Goal: Transaction & Acquisition: Purchase product/service

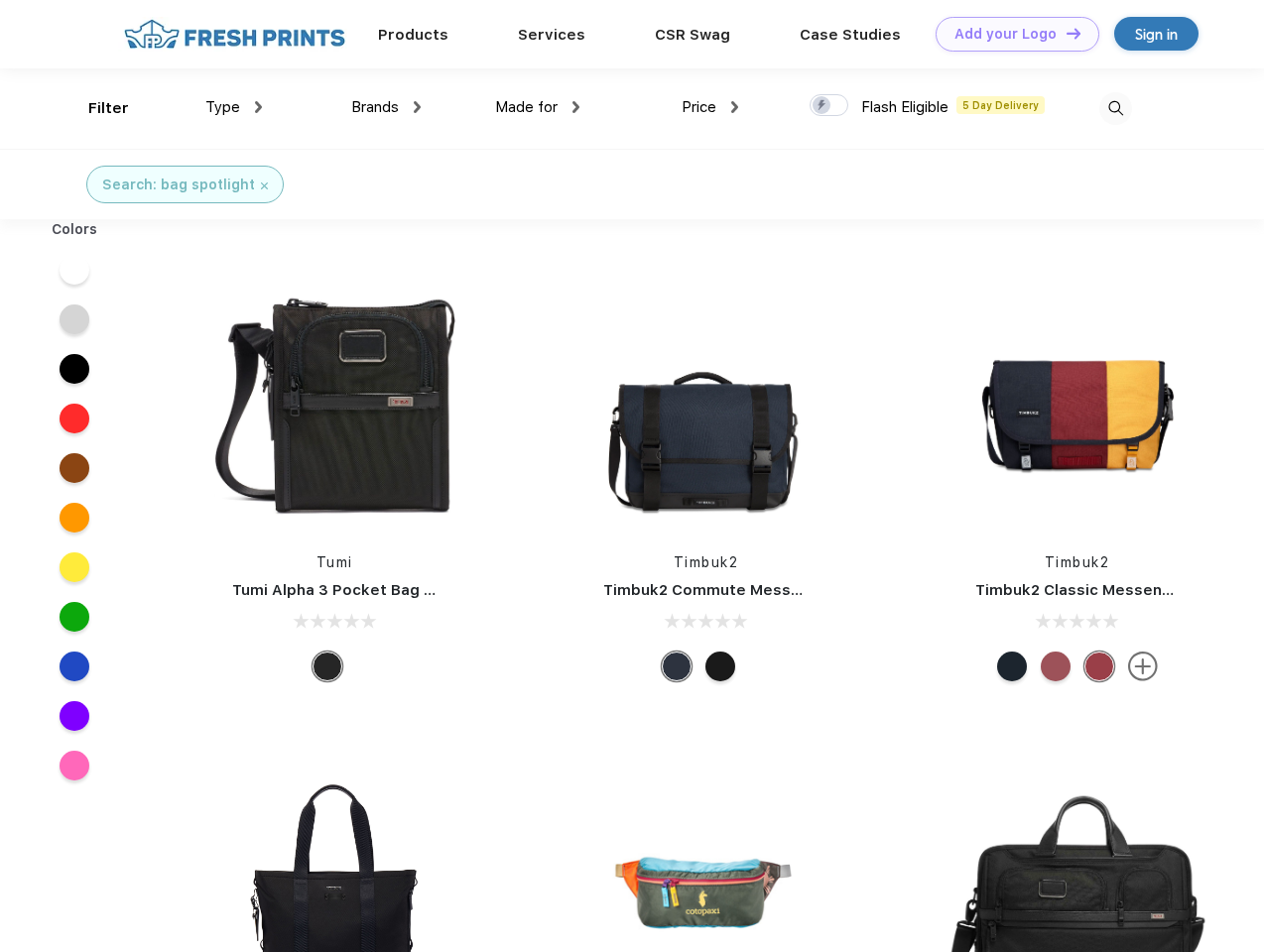
click at [1010, 34] on link "Add your Logo Design Tool" at bounding box center [1017, 34] width 164 height 35
click at [0, 0] on div "Design Tool" at bounding box center [0, 0] width 0 height 0
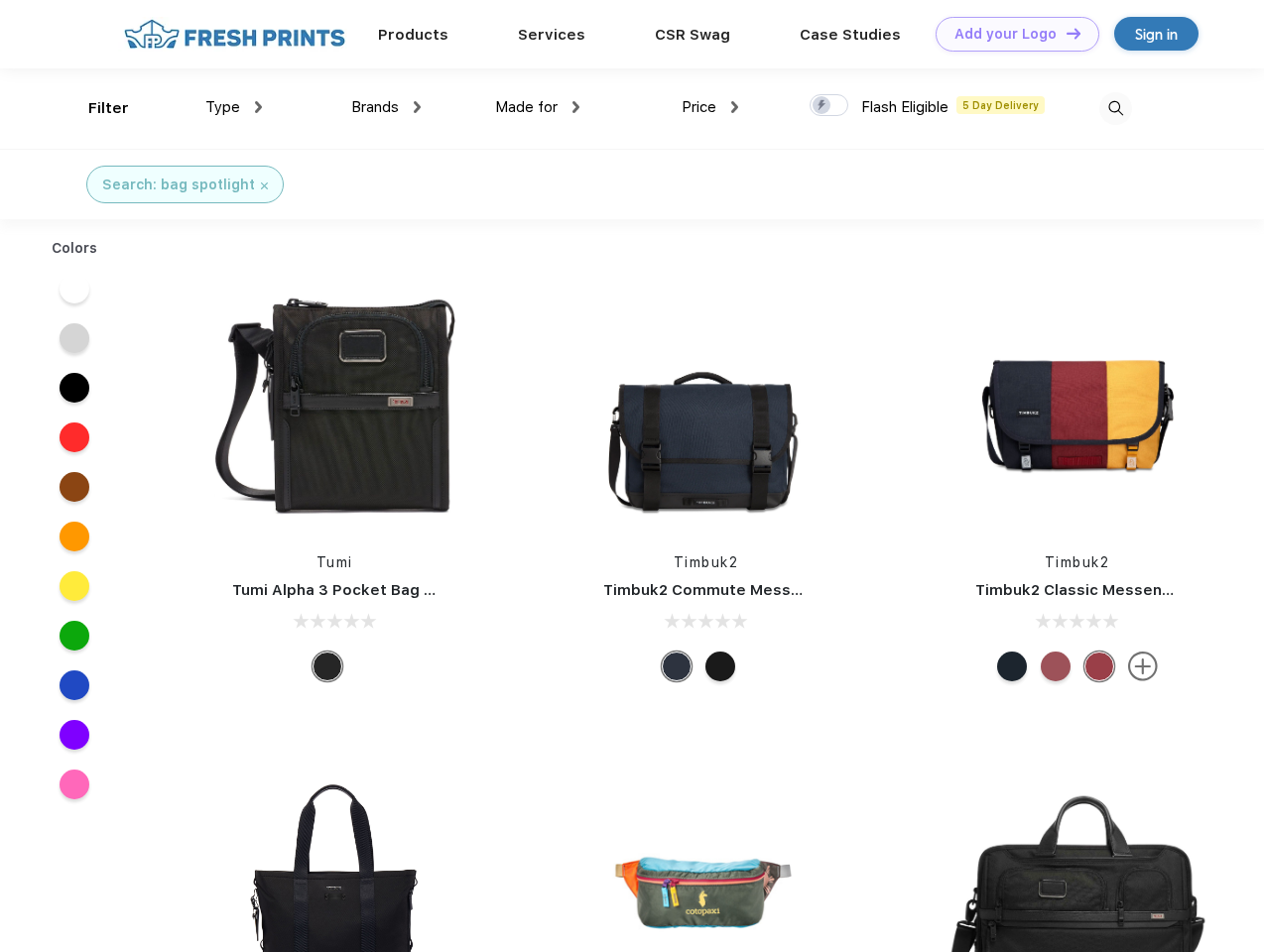
click at [1065, 33] on link "Add your Logo Design Tool" at bounding box center [1017, 34] width 164 height 35
click at [96, 108] on div "Filter" at bounding box center [108, 108] width 41 height 23
click at [234, 107] on span "Type" at bounding box center [222, 107] width 35 height 18
click at [386, 107] on span "Brands" at bounding box center [375, 107] width 48 height 18
click at [537, 107] on span "Made for" at bounding box center [527, 107] width 63 height 18
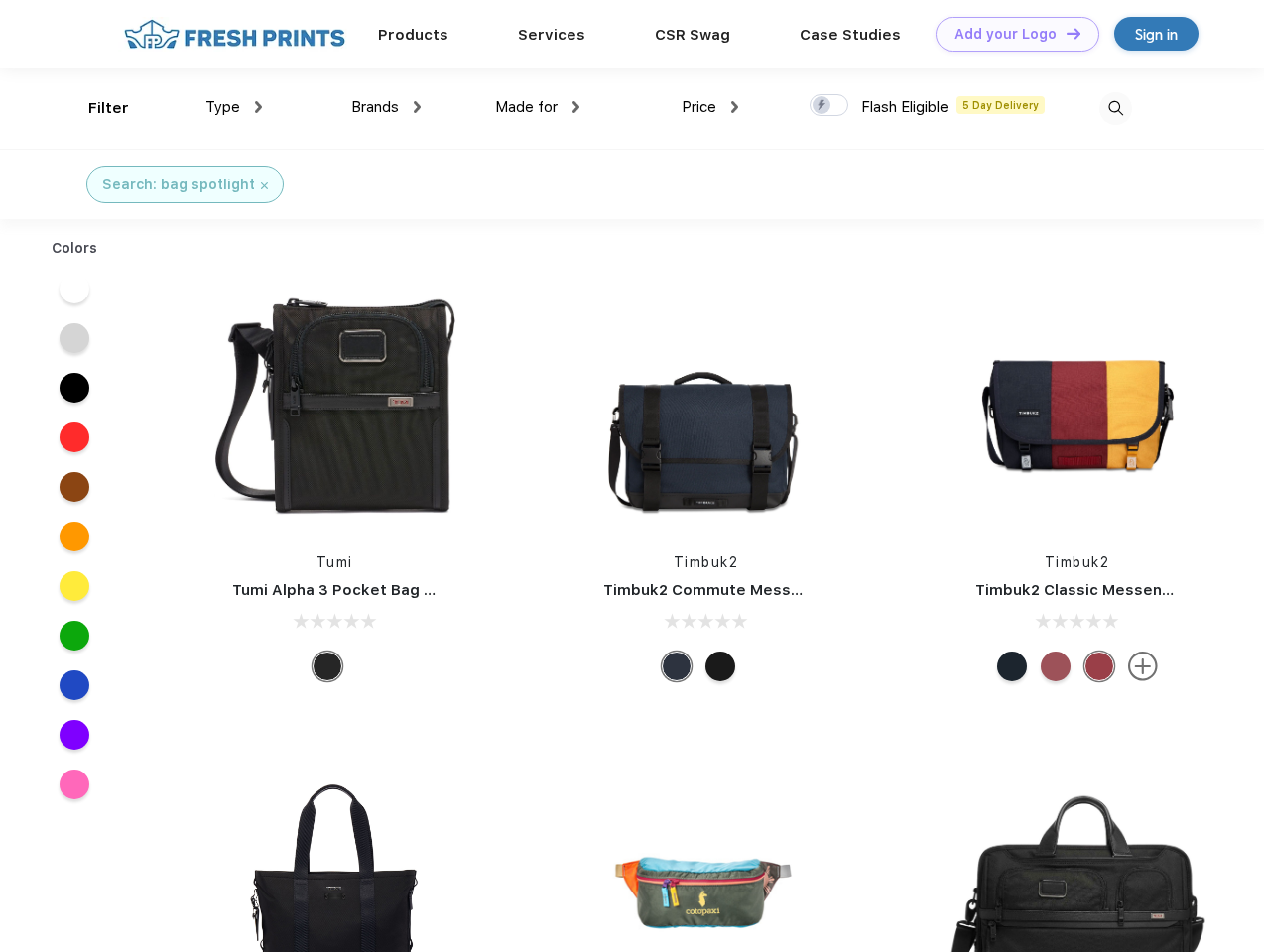
click at [711, 107] on span "Price" at bounding box center [699, 107] width 35 height 18
click at [830, 106] on div at bounding box center [829, 105] width 39 height 22
click at [823, 106] on input "checkbox" at bounding box center [816, 99] width 13 height 13
click at [1116, 108] on img at bounding box center [1116, 108] width 33 height 33
